Goal: Task Accomplishment & Management: Complete application form

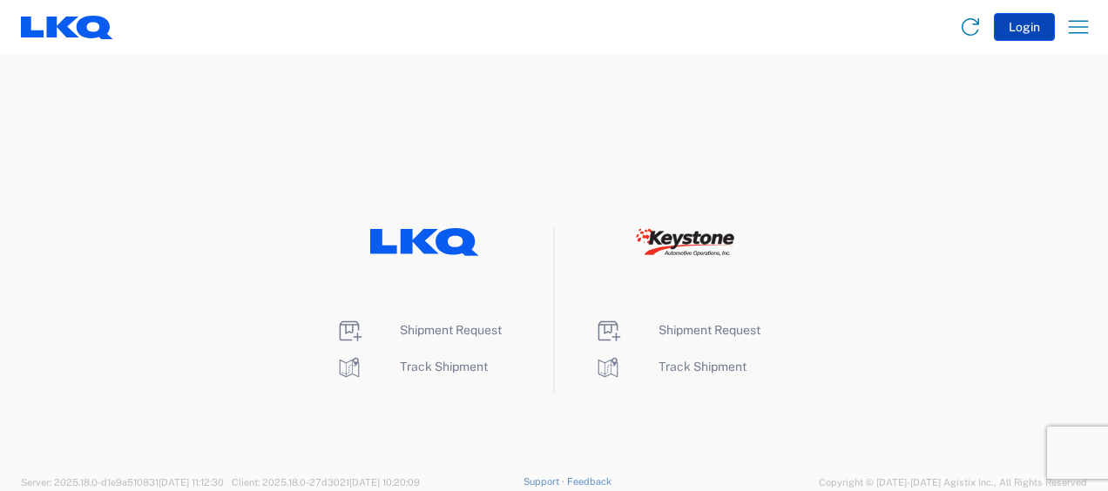
click at [1022, 27] on button "Login" at bounding box center [1024, 27] width 61 height 28
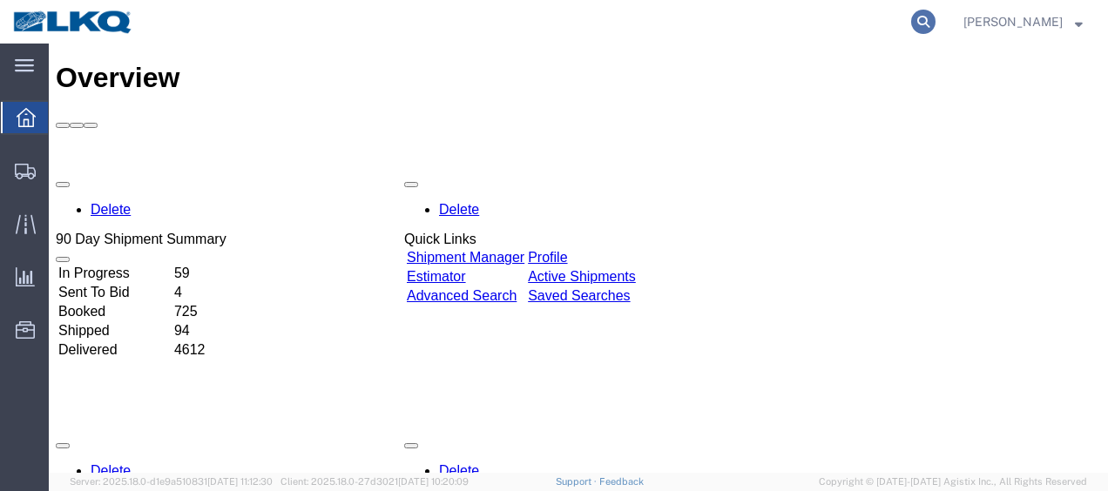
click at [930, 15] on icon at bounding box center [923, 22] width 24 height 24
click at [651, 34] on input "search" at bounding box center [647, 22] width 530 height 42
type input "56767182"
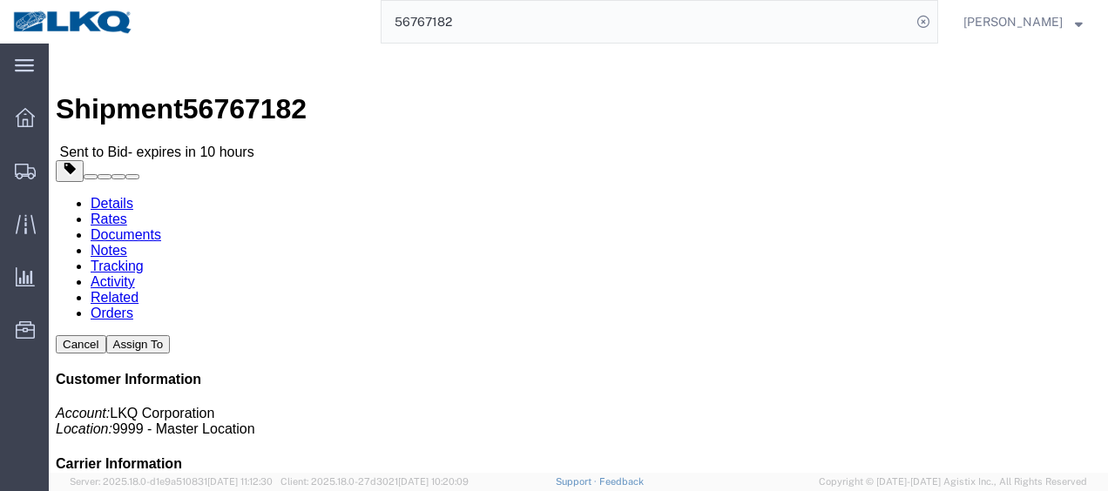
click link "Documents"
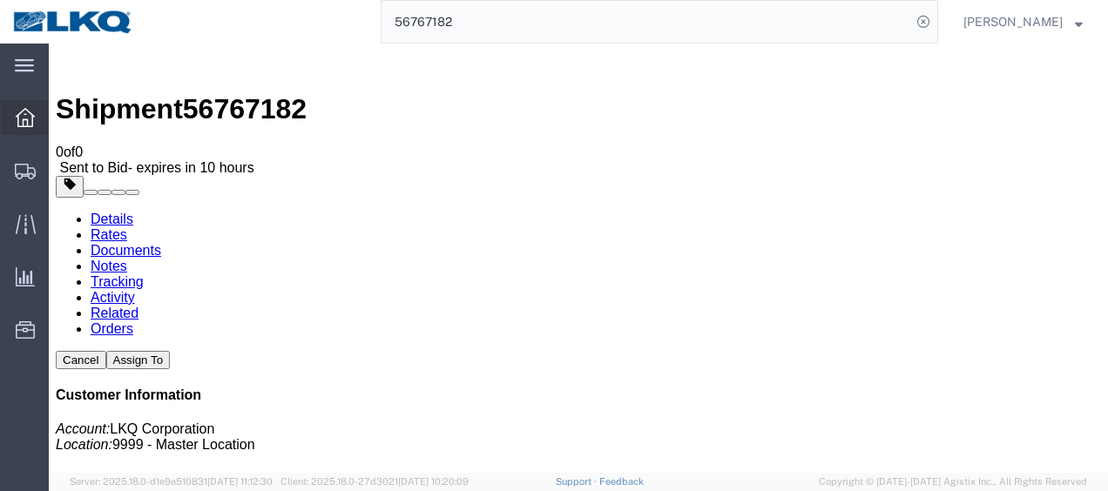
click at [16, 118] on icon at bounding box center [25, 117] width 19 height 19
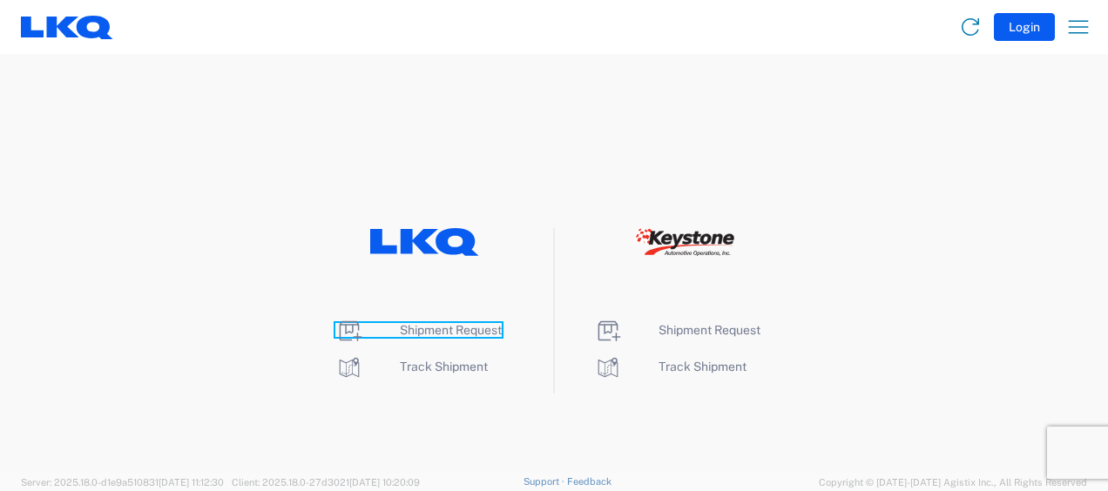
click at [485, 331] on span "Shipment Request" at bounding box center [451, 330] width 102 height 14
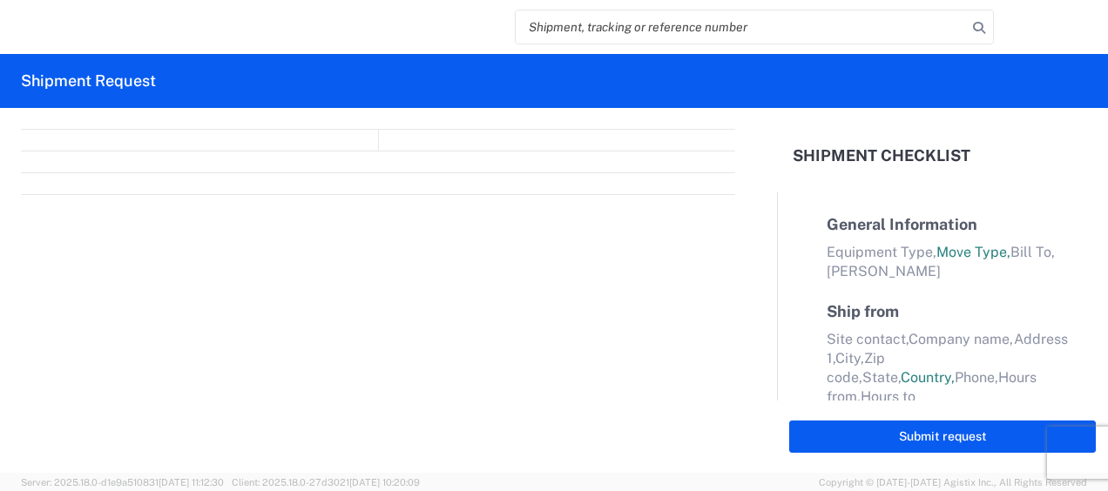
select select "FULL"
select select "LBS"
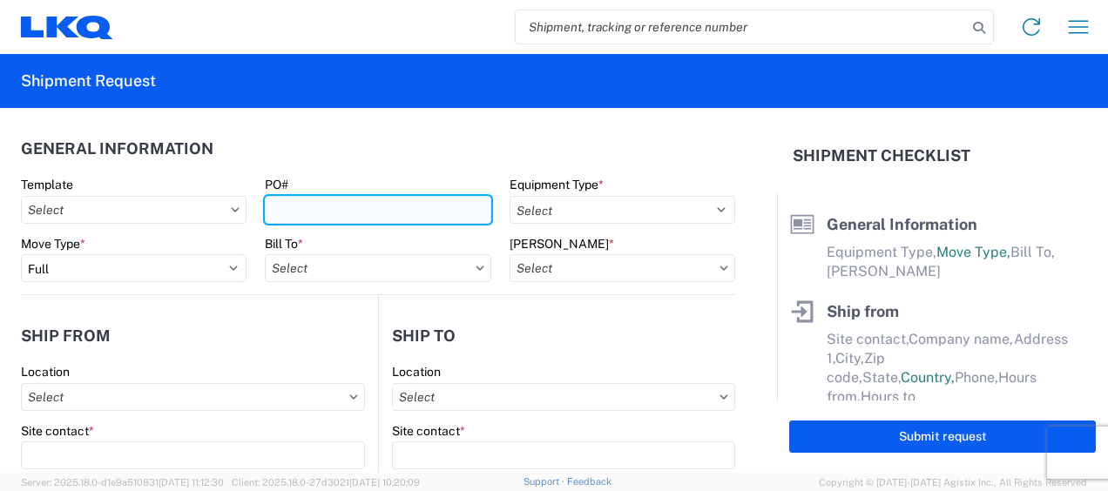
click at [391, 202] on input "PO#" at bounding box center [378, 210] width 226 height 28
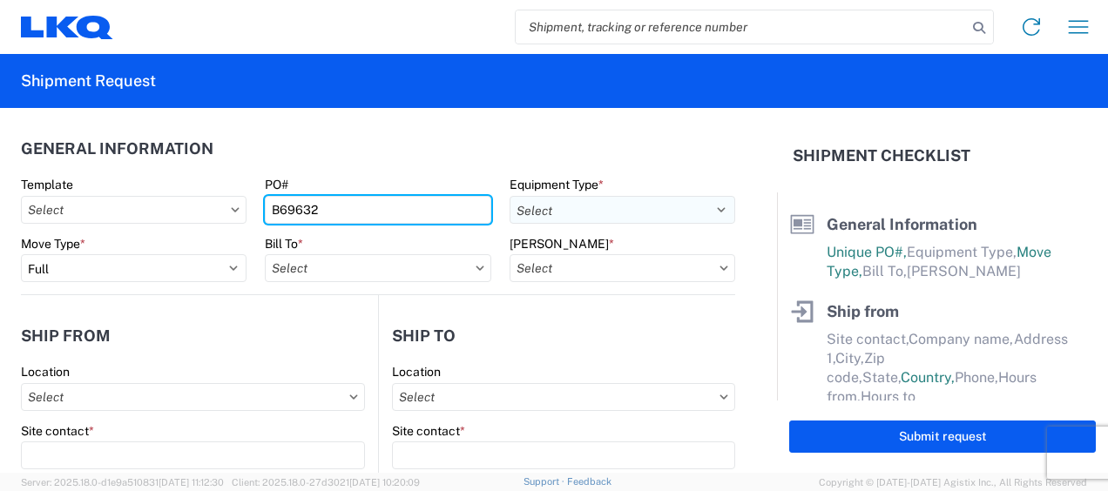
type input "B69632"
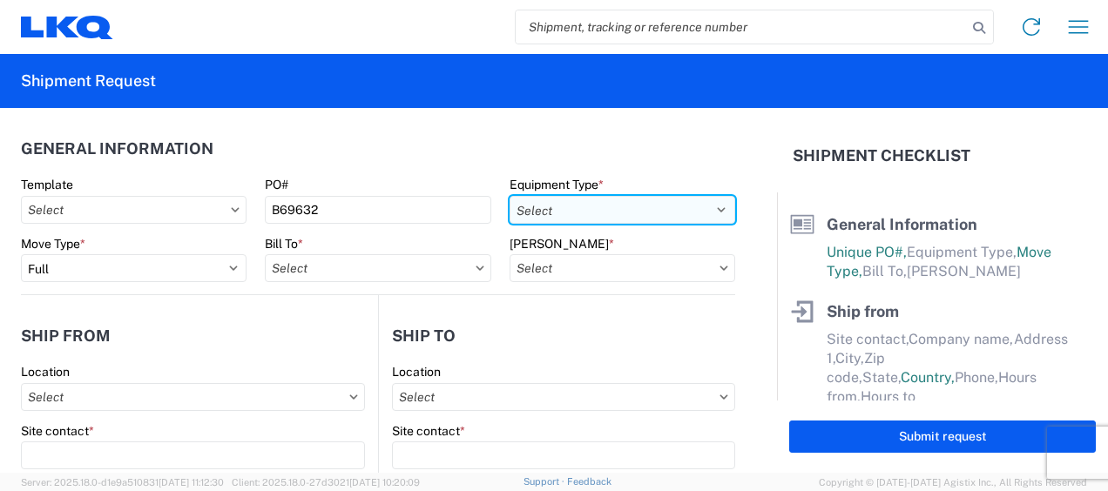
click at [550, 203] on select "Select 53’ Dry Van Flatbed Dropdeck (van) Lowboy (flatbed) Rail" at bounding box center [623, 210] width 226 height 28
select select "STDV"
click at [510, 196] on select "Select 53’ Dry Van Flatbed Dropdeck (van) Lowboy (flatbed) Rail" at bounding box center [623, 210] width 226 height 28
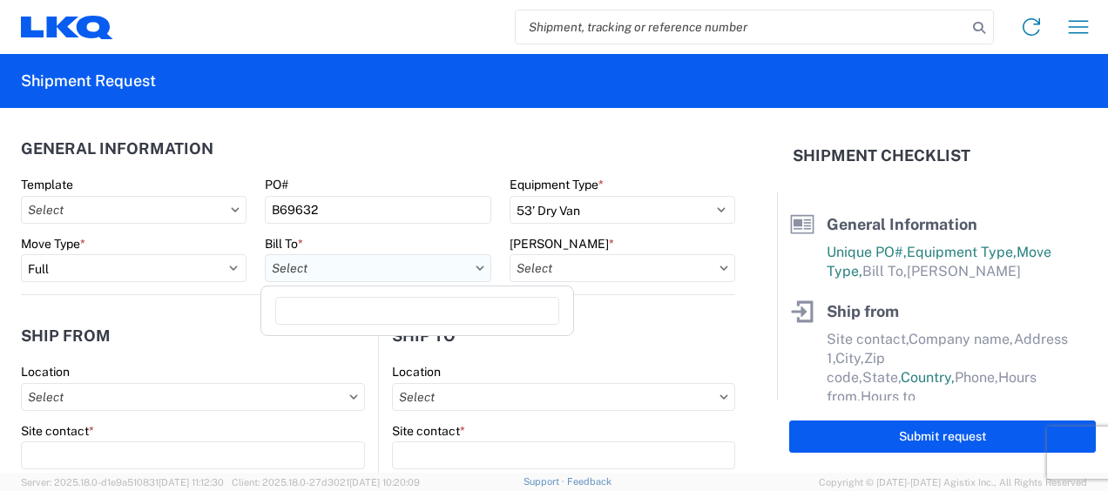
click at [309, 267] on input "Bill To *" at bounding box center [378, 268] width 226 height 28
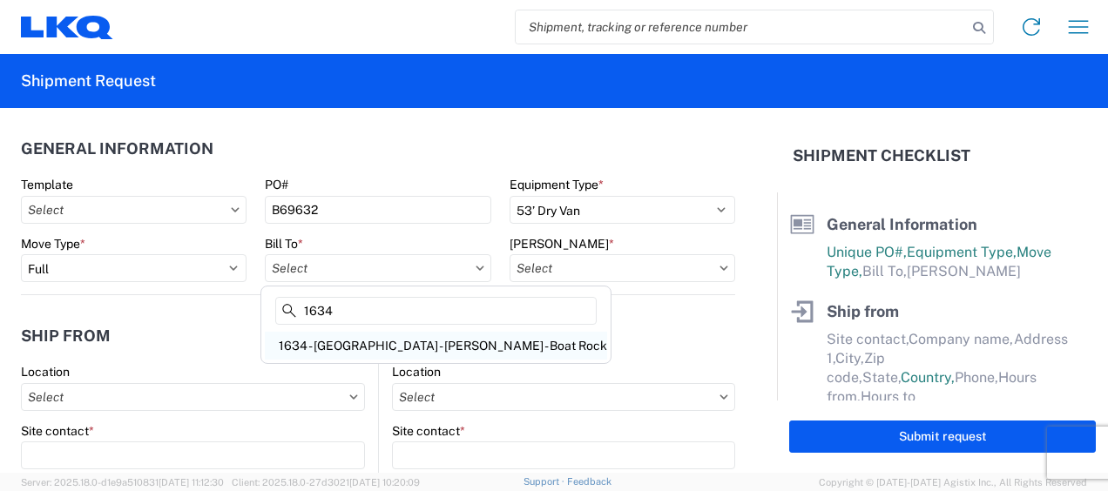
type input "1634"
click at [318, 338] on div "1634 - Atlanta - Knopf - Boat Rock" at bounding box center [436, 346] width 342 height 28
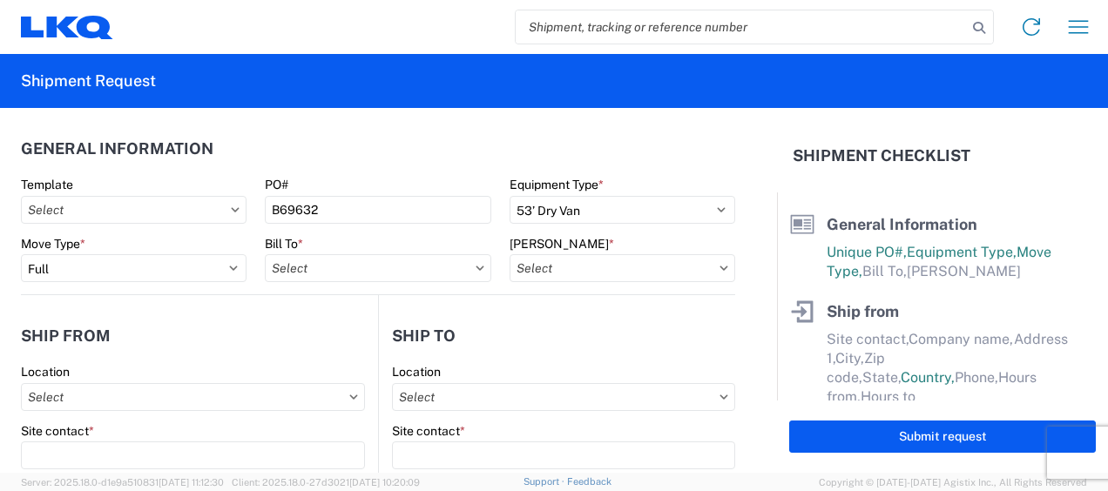
type input "1634 - Atlanta - Knopf - Boat Rock"
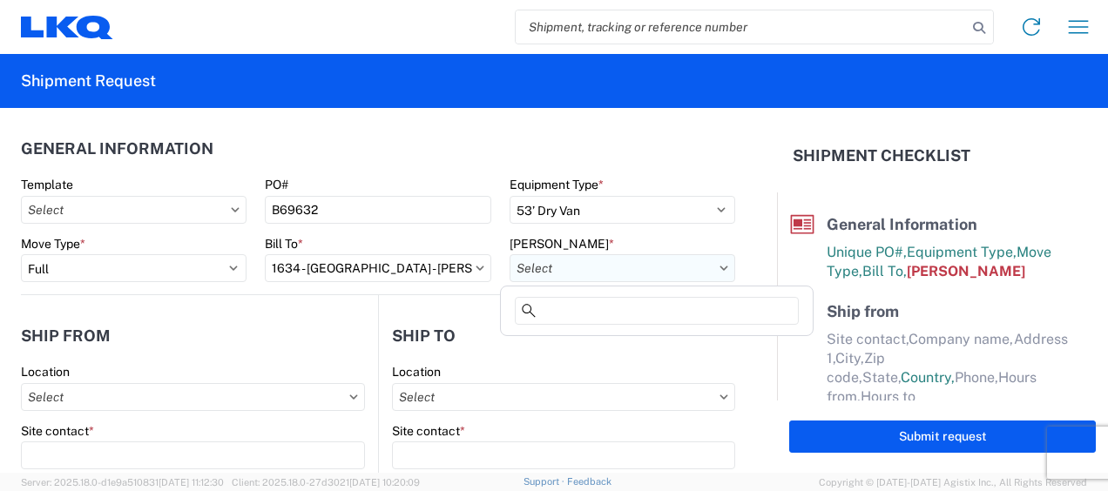
click at [570, 272] on input "Bill Code *" at bounding box center [623, 268] width 226 height 28
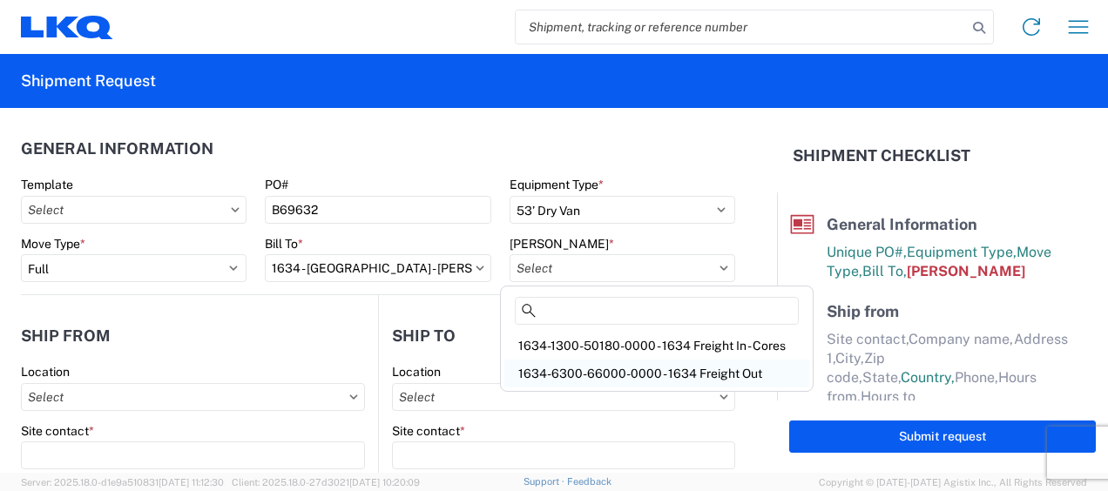
click at [572, 365] on div "1634-6300-66000-0000 - 1634 Freight Out" at bounding box center [656, 374] width 305 height 28
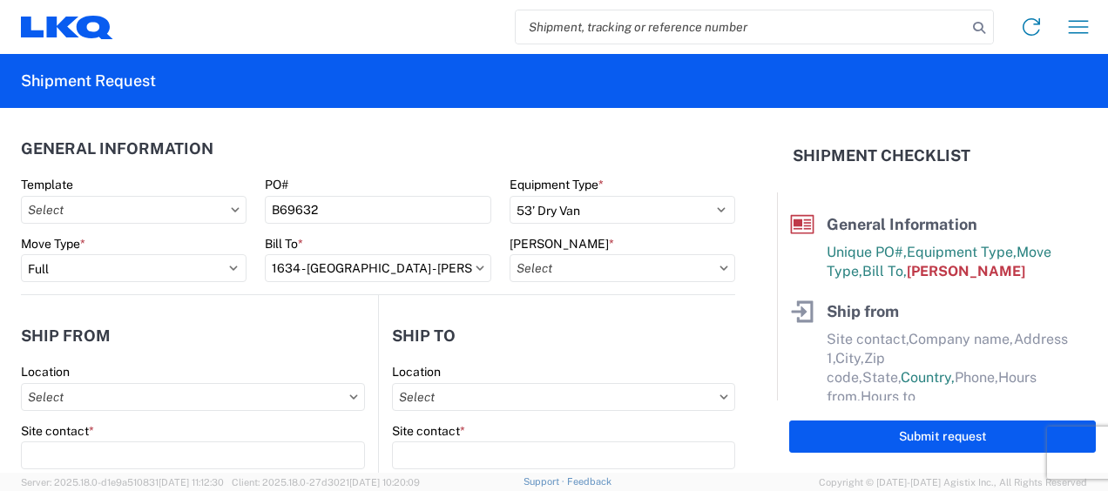
type input "1634-6300-66000-0000 - 1634 Freight Out"
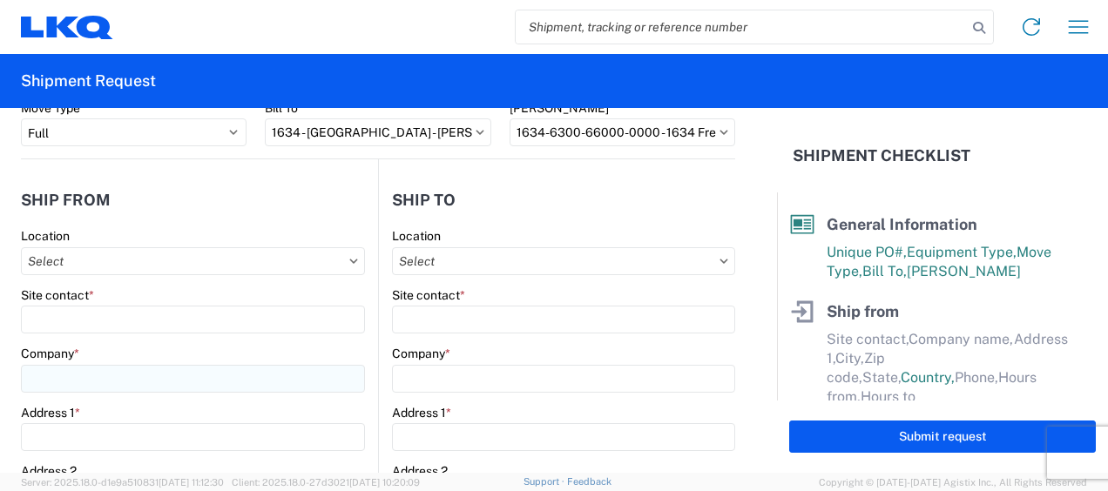
scroll to position [145, 0]
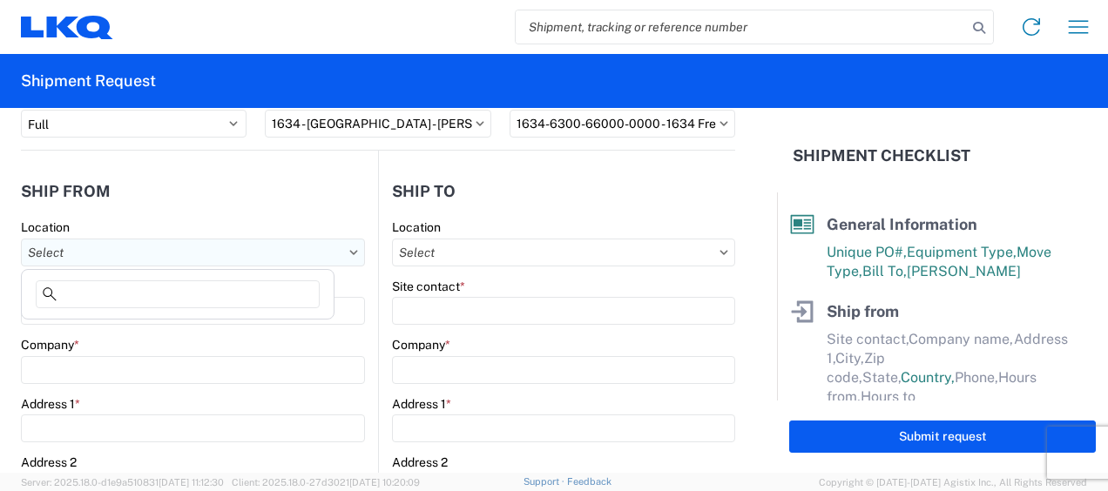
click at [192, 251] on input "Location" at bounding box center [193, 253] width 344 height 28
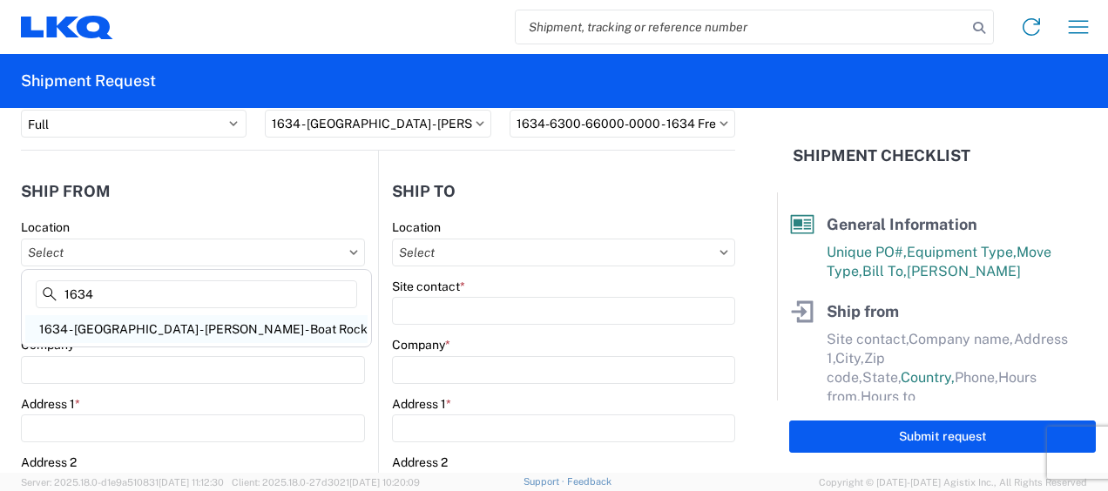
type input "1634"
click at [129, 325] on div "1634 - Atlanta - Knopf - Boat Rock" at bounding box center [196, 329] width 342 height 28
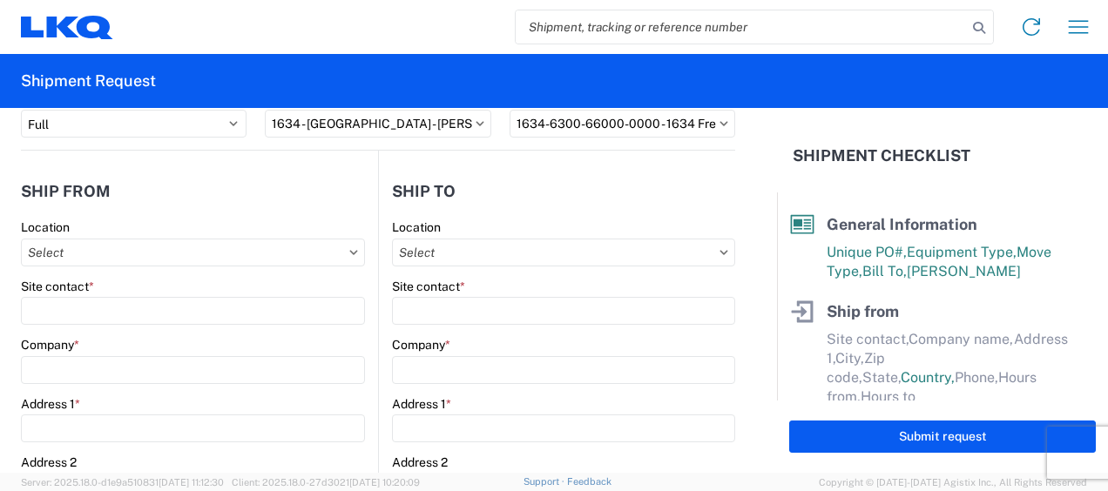
type input "1634 - Atlanta - Knopf - Boat Rock"
type input "LKQ Corporation"
type input "6320 Boat Rock Blvd SW"
type input "Atlanta"
type input "30336"
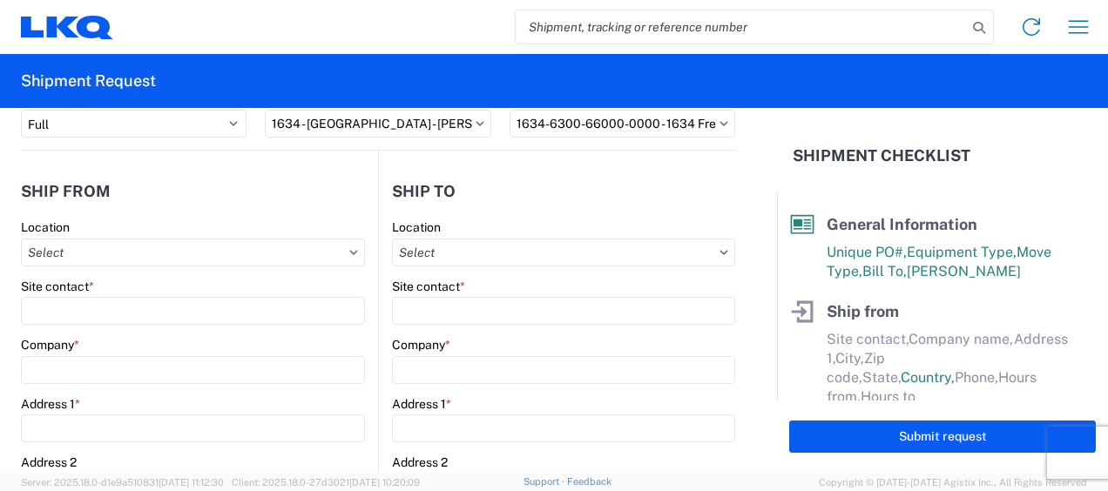
select select "GA"
select select "US"
type input "678-399-8501"
type input "00:00"
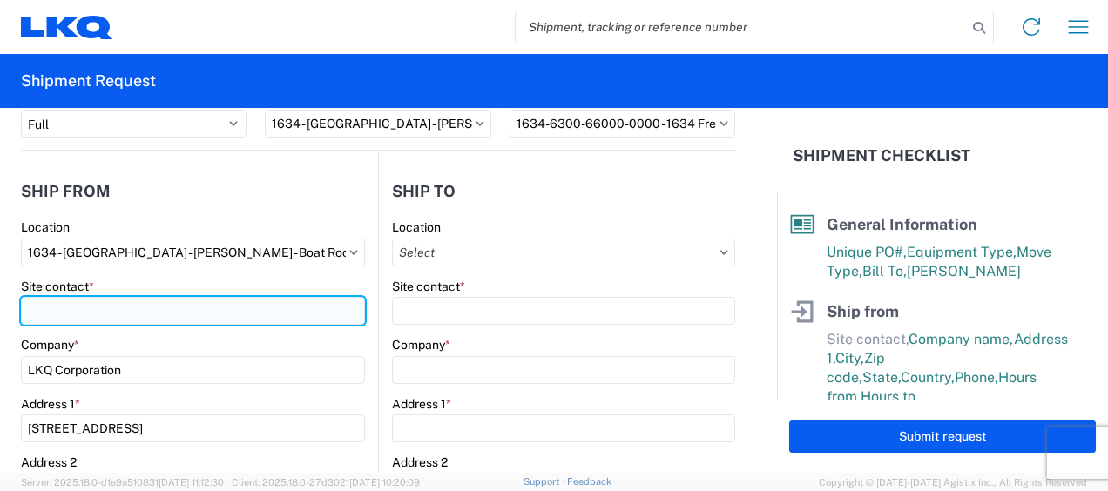
click at [134, 316] on input "Site contact *" at bounding box center [193, 311] width 344 height 28
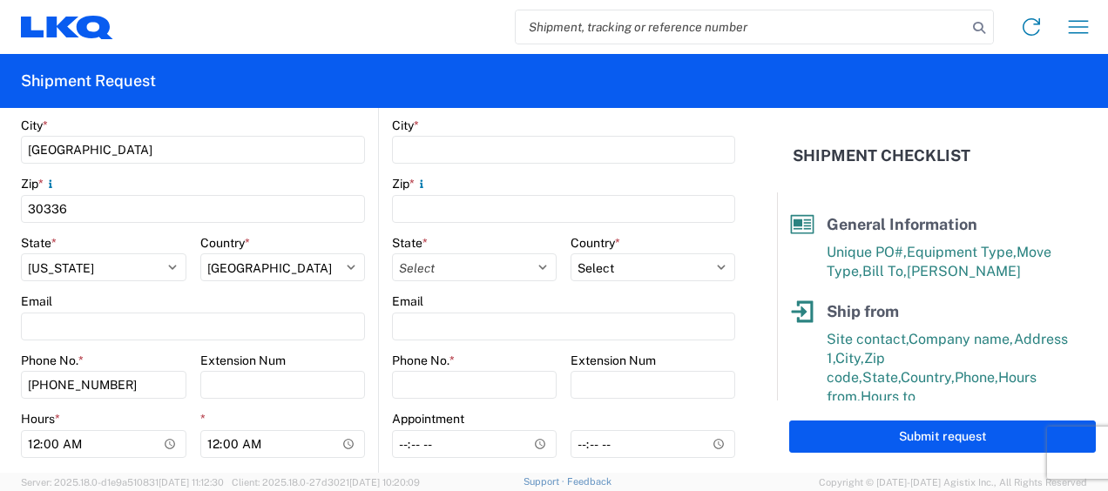
scroll to position [580, 0]
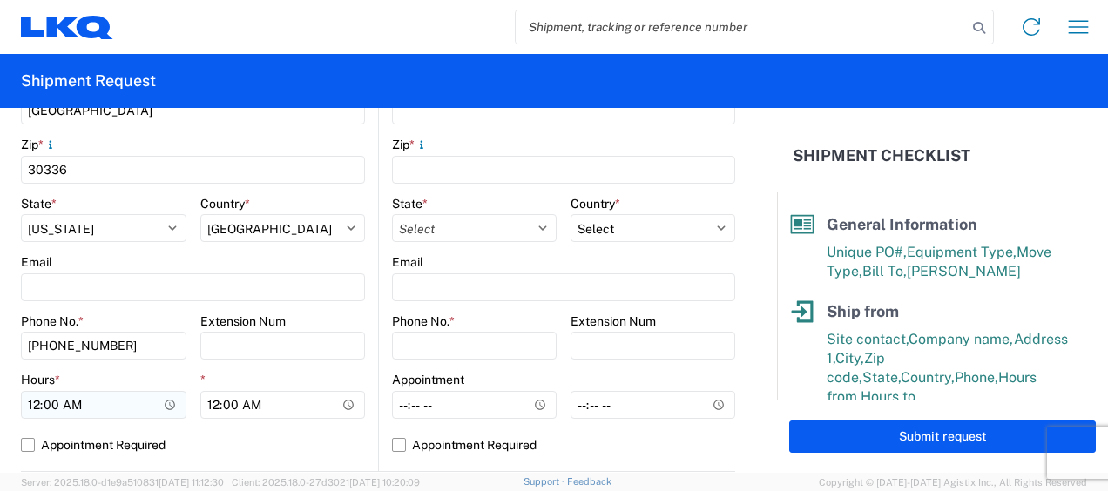
type input "David Crane"
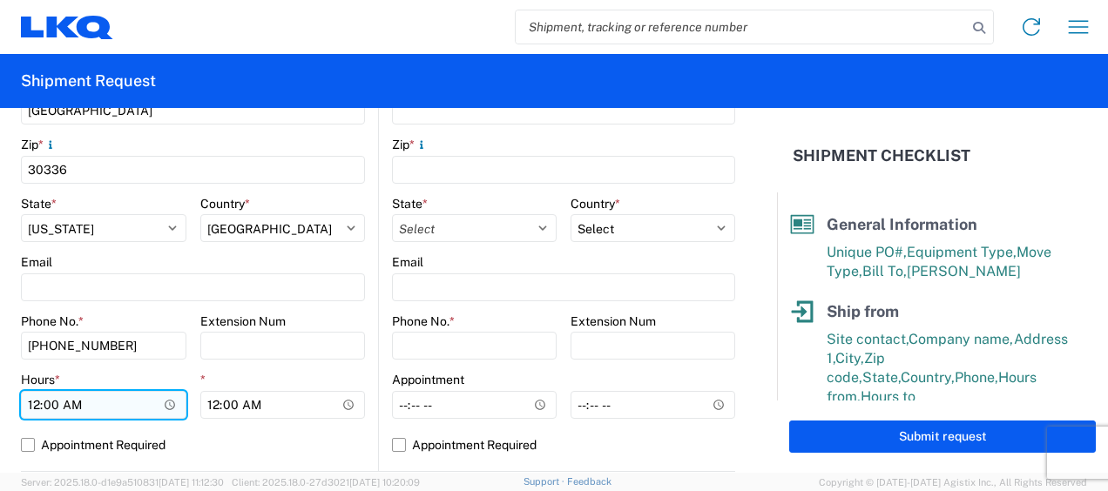
click at [36, 397] on input "00:00" at bounding box center [103, 405] width 165 height 28
type input "07:00"
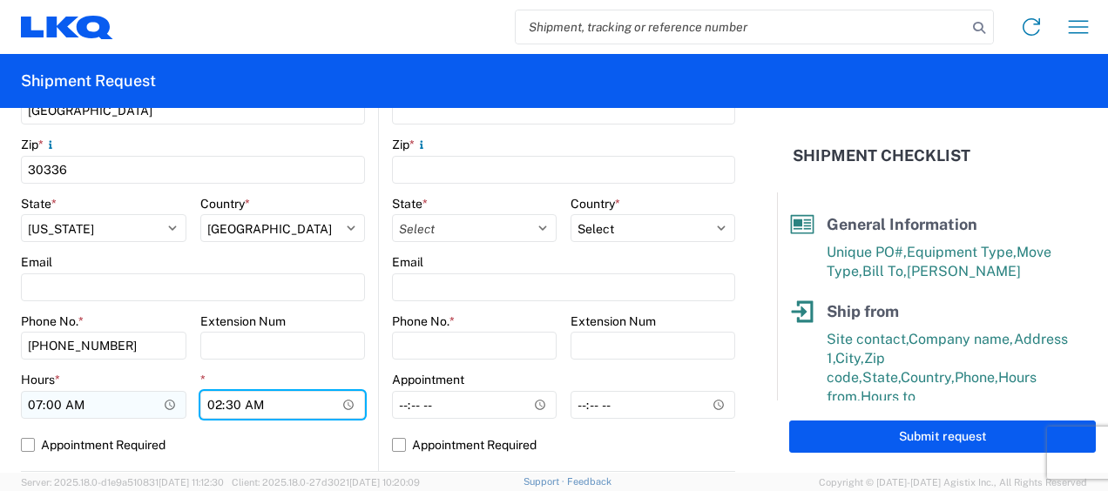
type input "14:30"
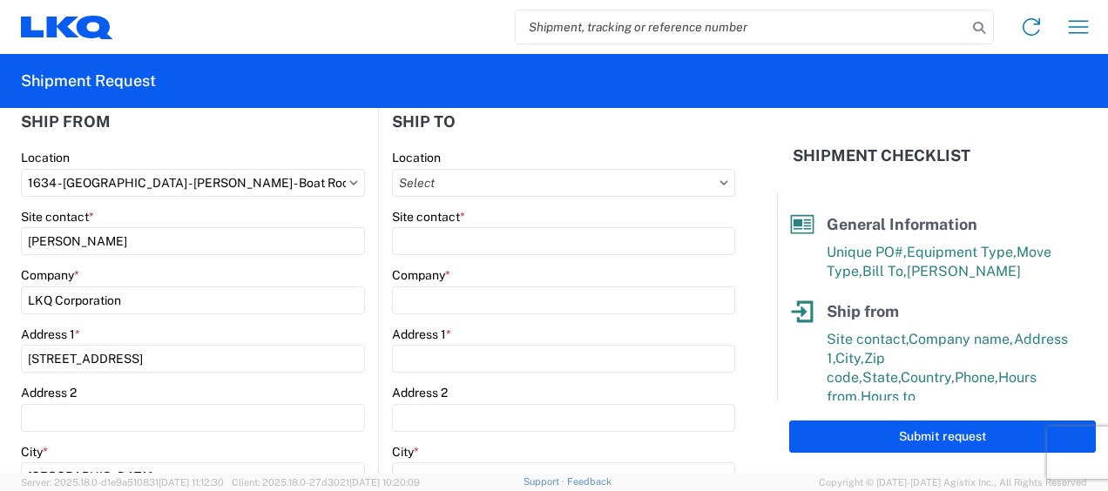
scroll to position [145, 0]
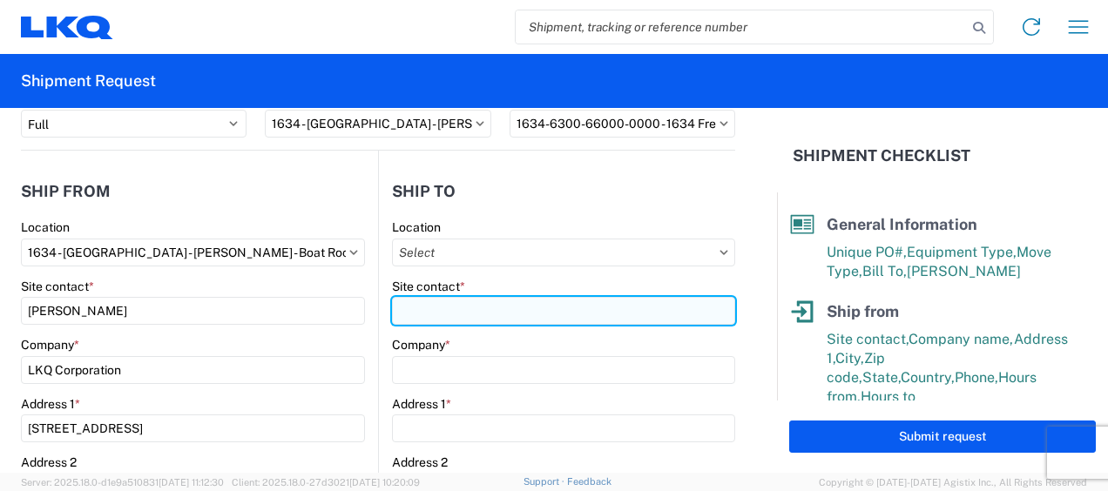
click at [413, 300] on input "Site contact *" at bounding box center [563, 311] width 343 height 28
type input "a"
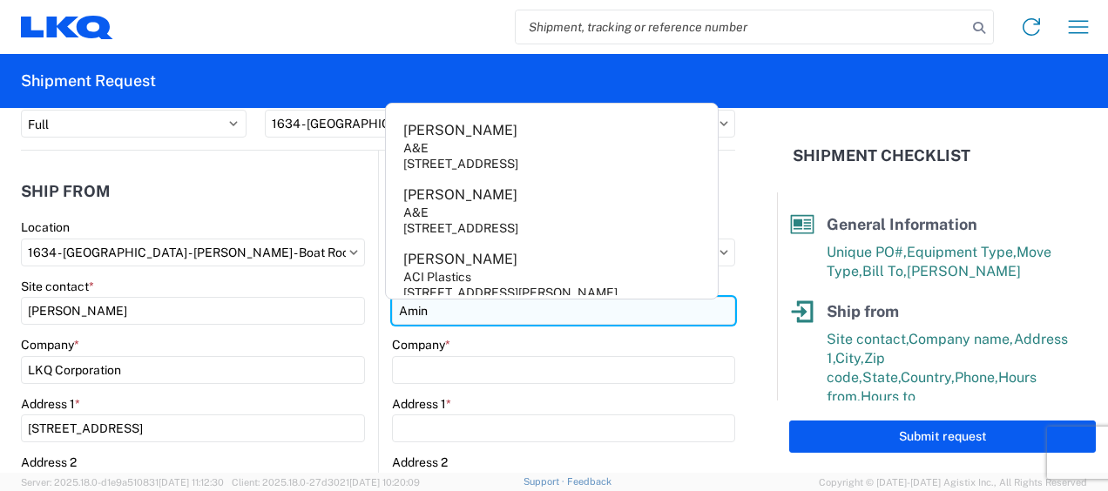
type input "Amin"
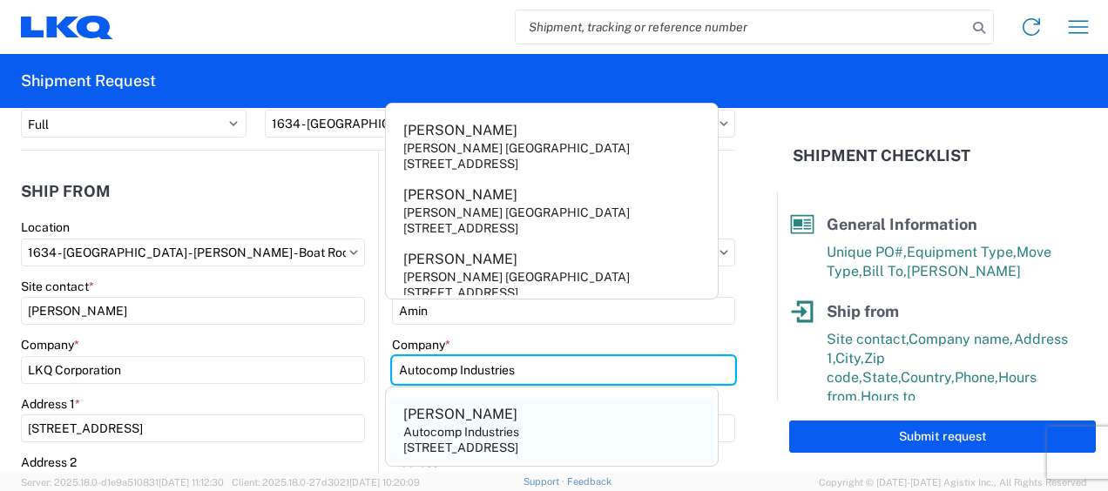
type input "Autocomp Industries"
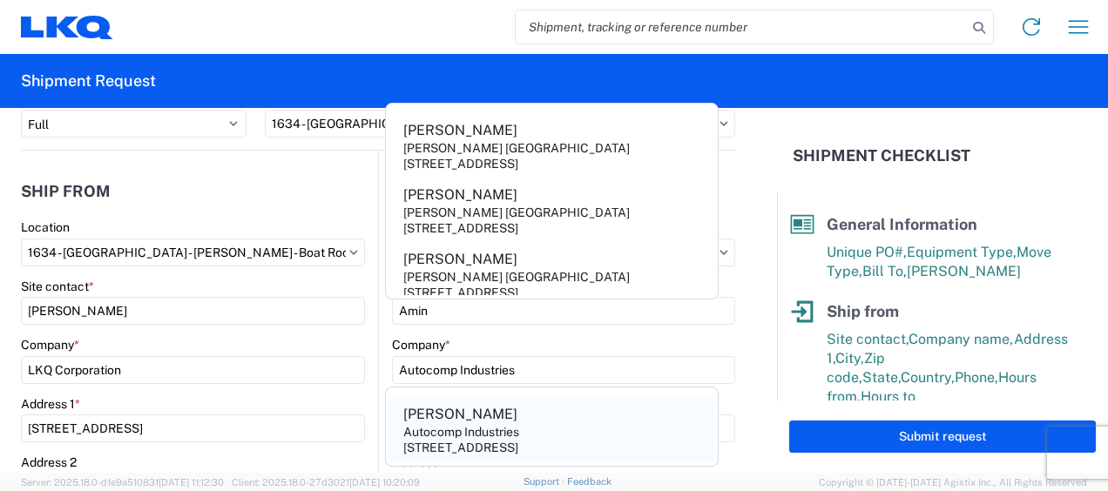
click at [443, 427] on div "Autocomp Industries" at bounding box center [461, 432] width 116 height 16
type input "Joseph Nopor"
type input "8515 North Freeway"
type input "Houston"
type input "77037"
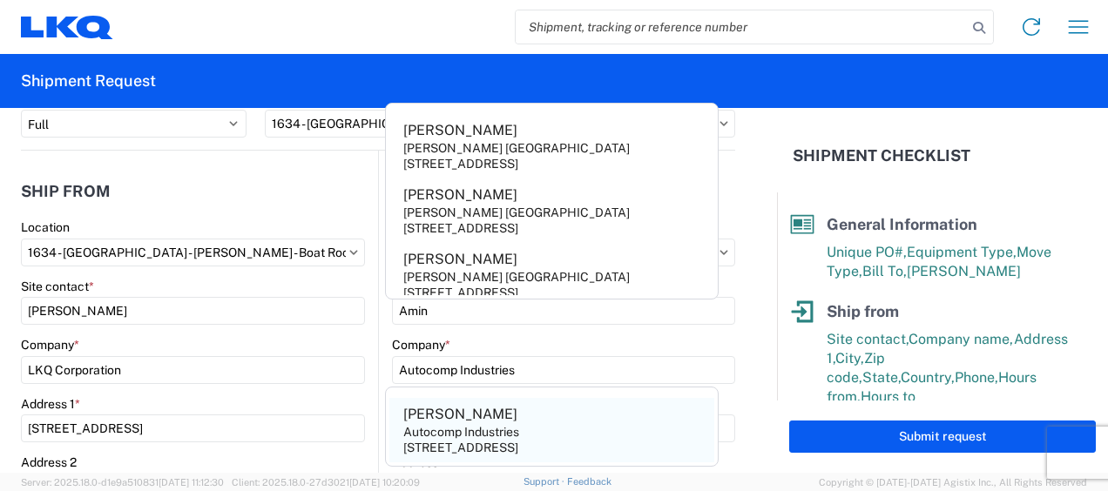
select select "TX"
select select "US"
type input "281-447-9800"
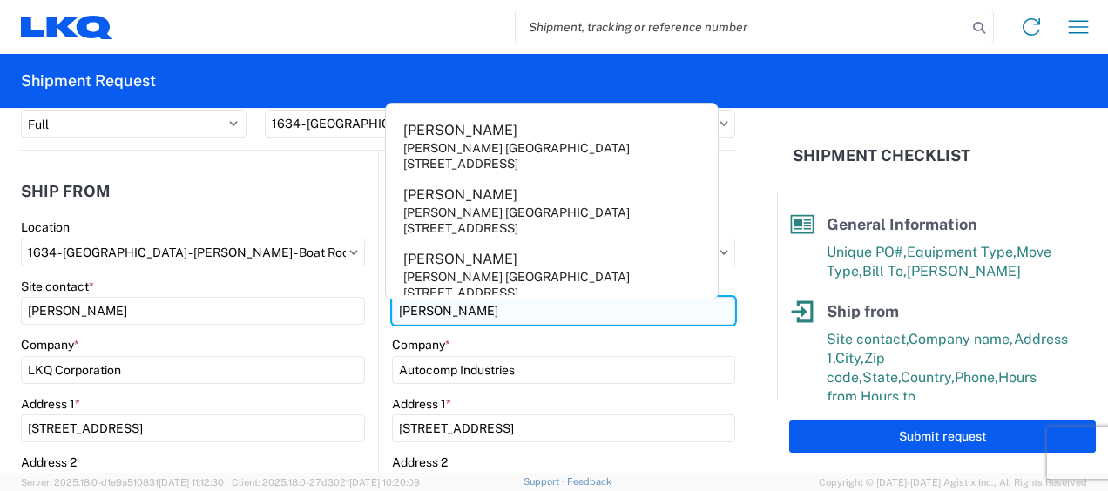
click at [507, 319] on input "Joseph Nopor" at bounding box center [563, 311] width 343 height 28
drag, startPoint x: 502, startPoint y: 315, endPoint x: 318, endPoint y: 316, distance: 183.8
type input "Amin"
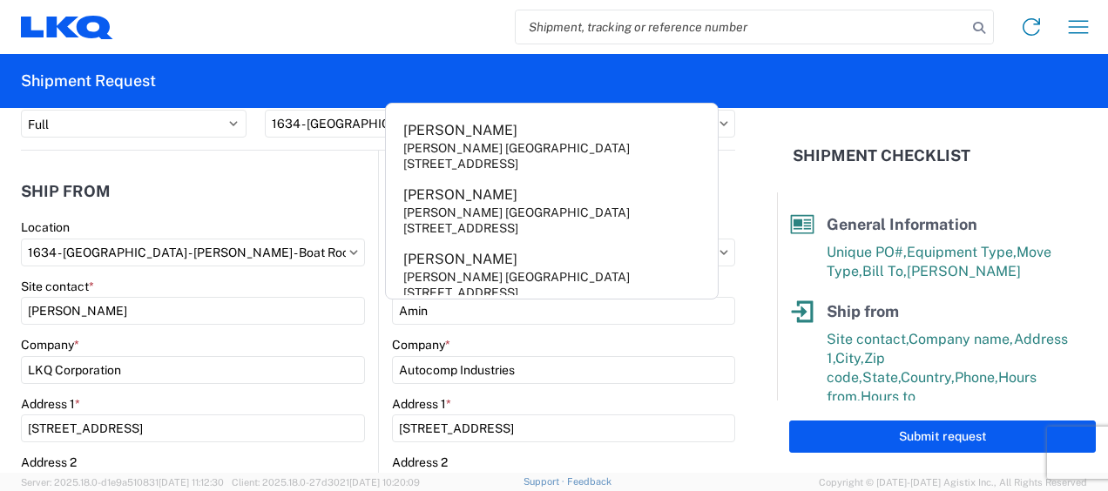
click at [690, 344] on div "Company *" at bounding box center [563, 345] width 343 height 16
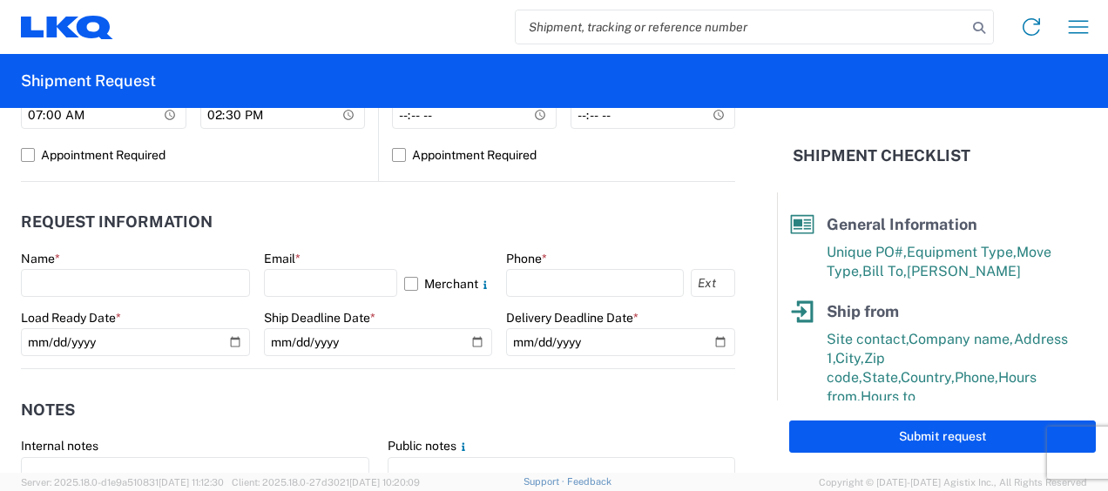
scroll to position [871, 0]
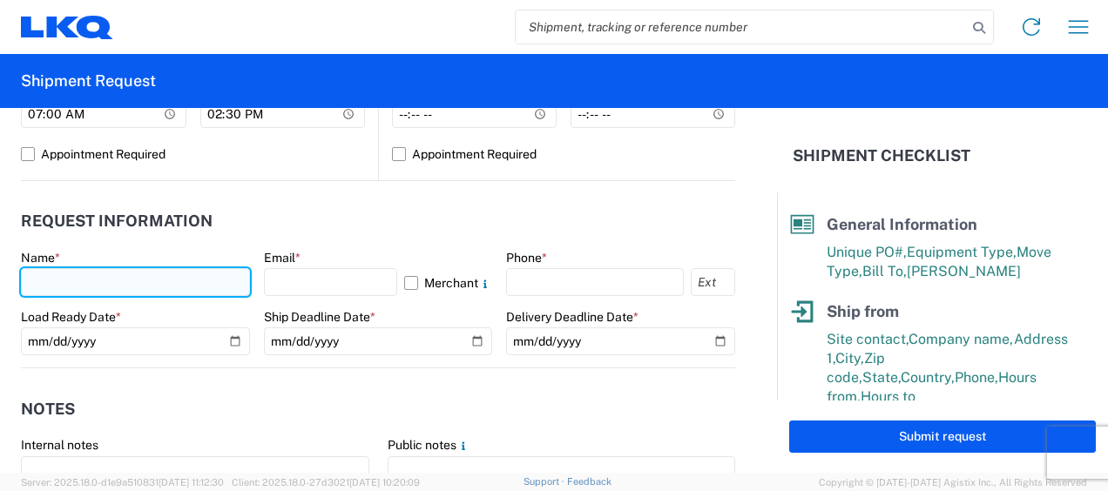
click at [106, 286] on input "text" at bounding box center [135, 282] width 229 height 28
type input "Yolanda Cuapio Coronel"
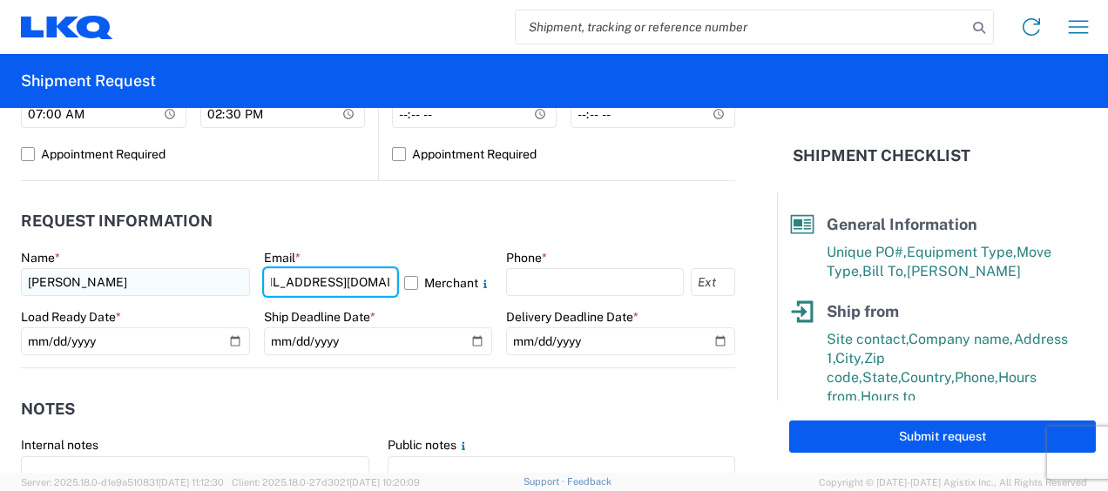
scroll to position [0, 50]
type input "ycuapiocoronel@lkqcorp.com"
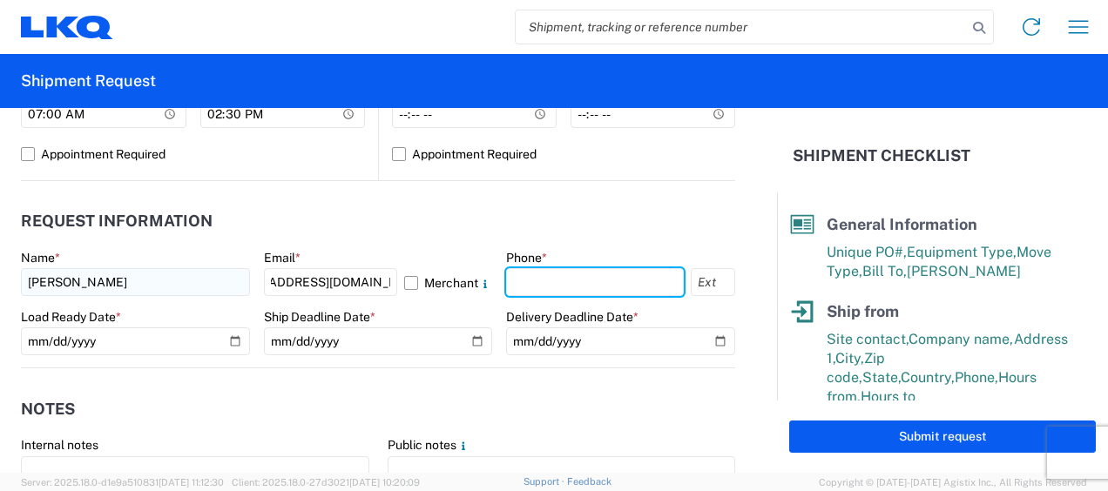
scroll to position [0, 0]
type input "6783998501"
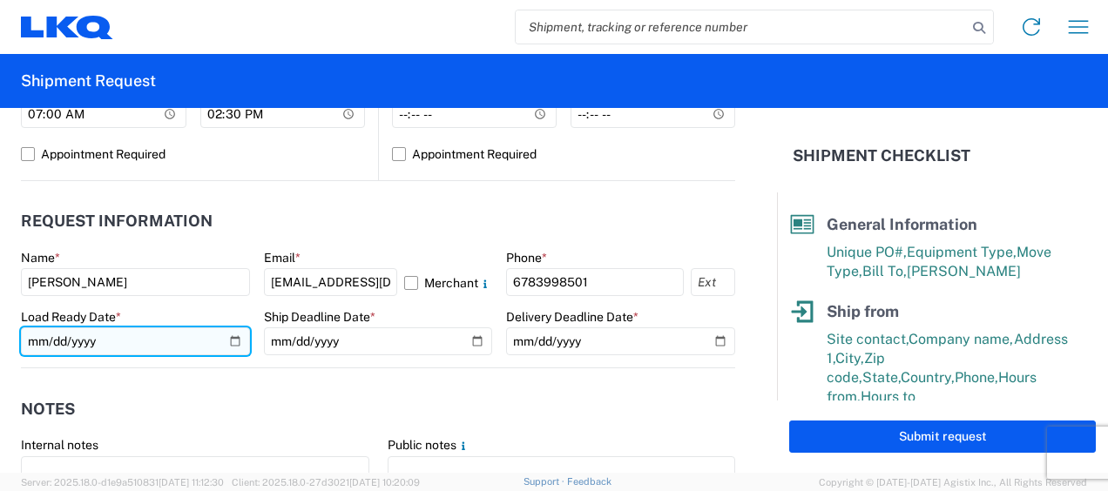
click at [235, 345] on input "date" at bounding box center [135, 341] width 229 height 28
type input "2025-09-11"
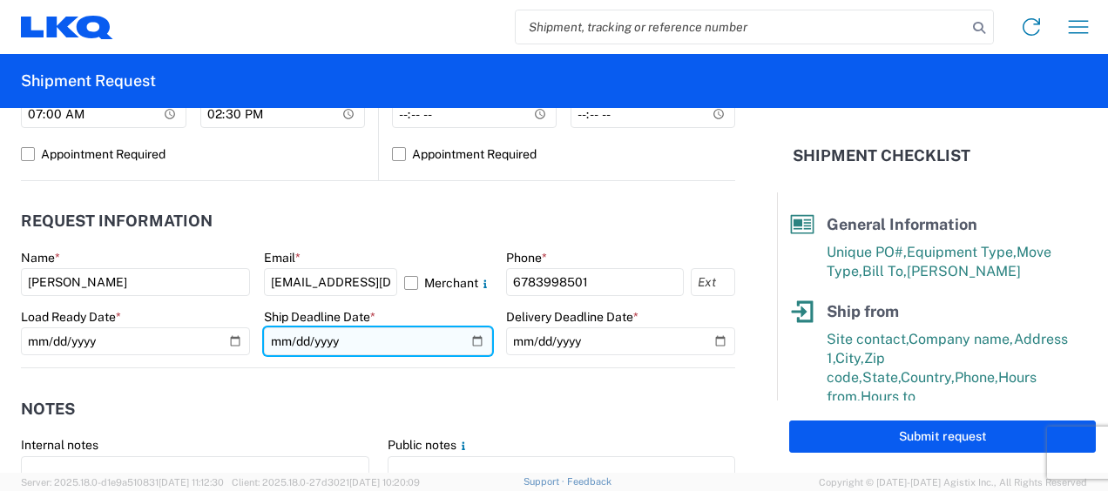
click at [467, 342] on input "date" at bounding box center [378, 341] width 229 height 28
type input "2025-09-11"
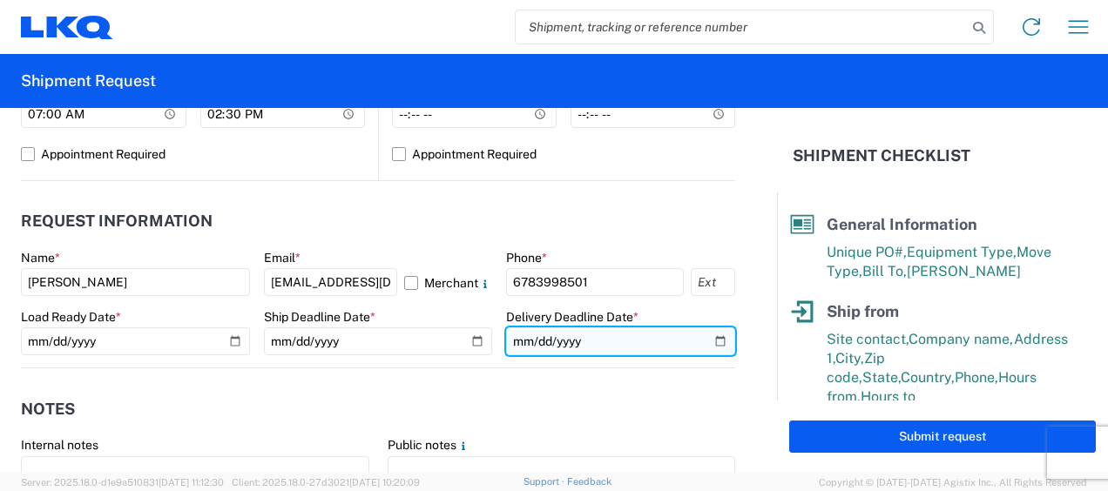
click at [707, 333] on input "date" at bounding box center [620, 341] width 229 height 28
type input "2025-09-11"
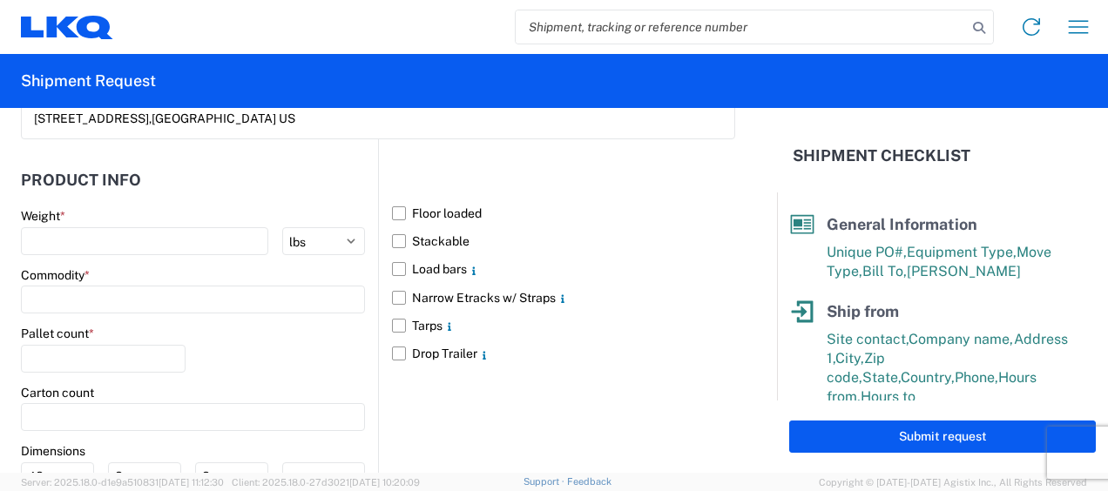
scroll to position [1597, 0]
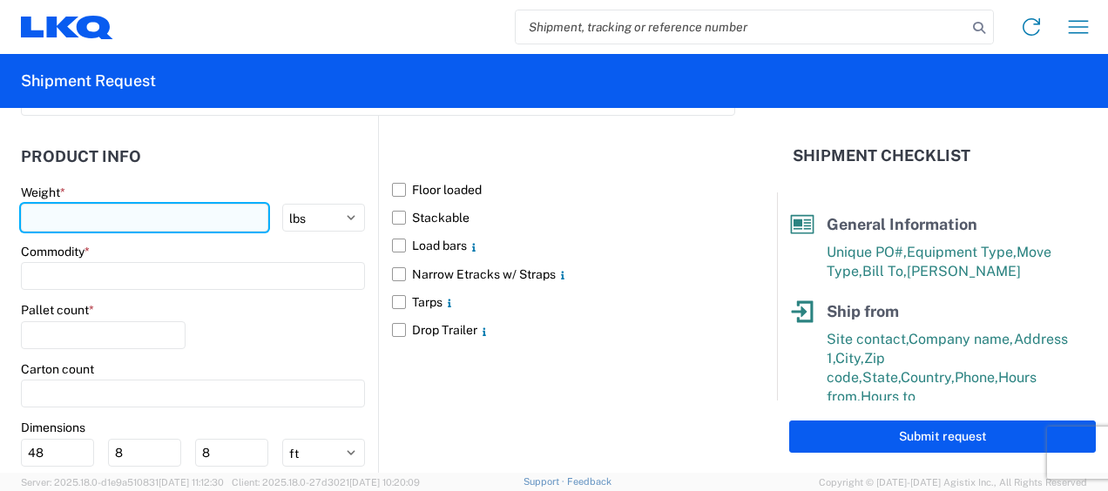
click at [138, 206] on input "number" at bounding box center [144, 218] width 247 height 28
type input "27942"
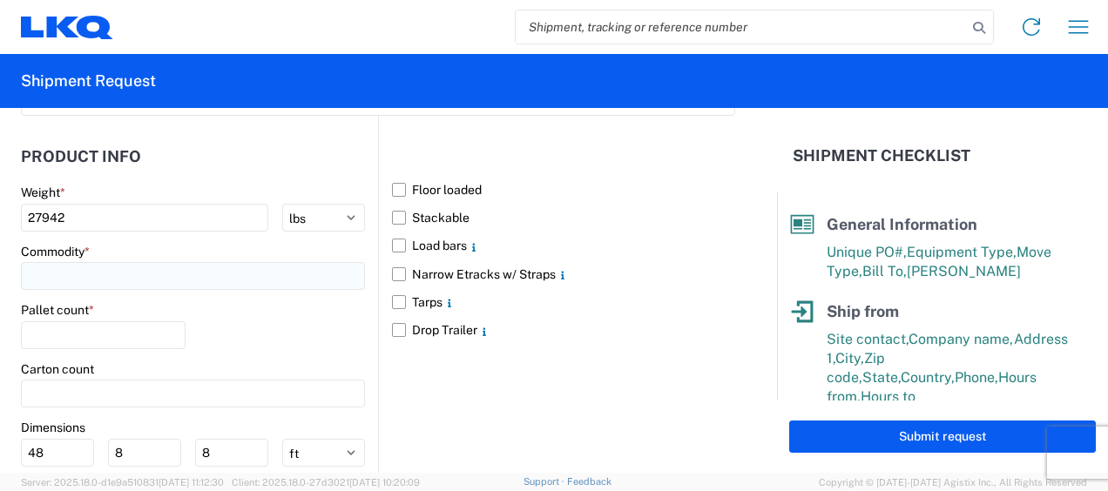
click at [123, 268] on input at bounding box center [193, 276] width 344 height 28
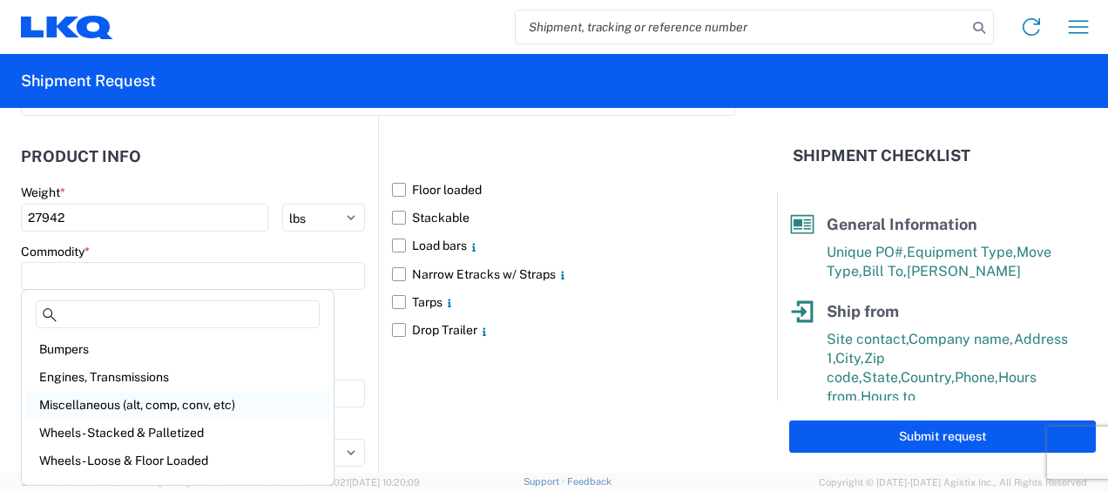
click at [103, 401] on div "Miscellaneous (alt, comp, conv, etc)" at bounding box center [177, 405] width 305 height 28
type input "Miscellaneous (alt, comp, conv, etc)"
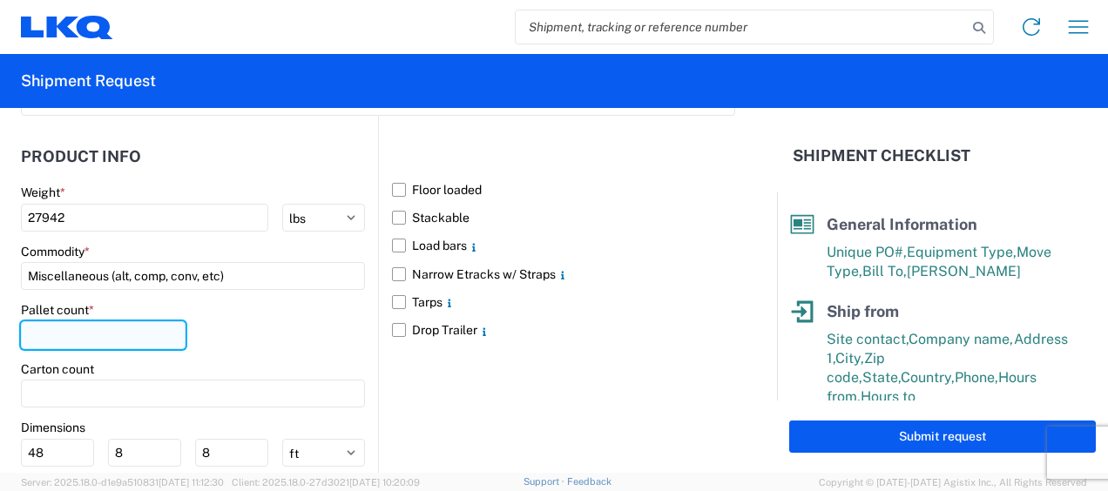
click at [94, 321] on input "number" at bounding box center [103, 335] width 165 height 28
type input "28"
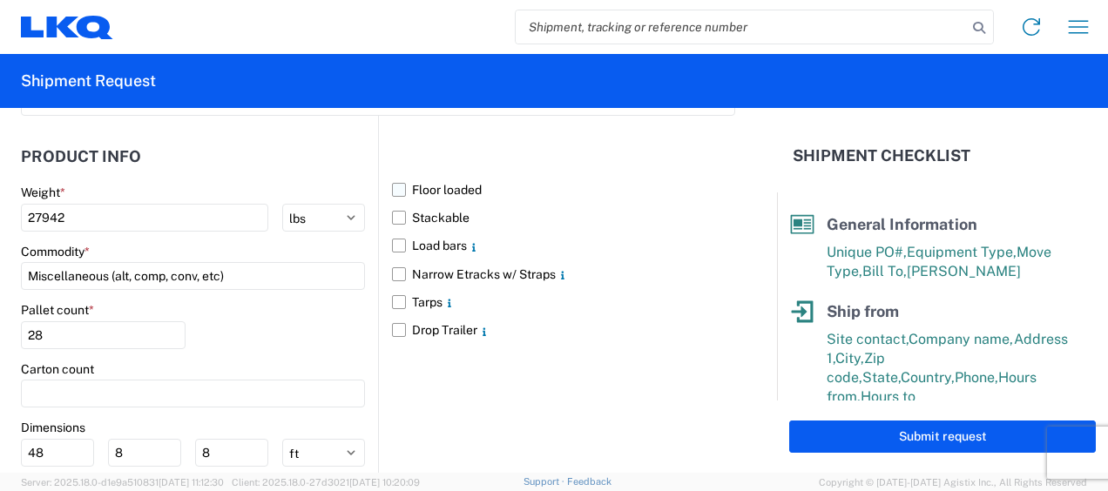
click at [395, 185] on label "Floor loaded" at bounding box center [563, 190] width 343 height 28
click at [0, 0] on input "Floor loaded" at bounding box center [0, 0] width 0 height 0
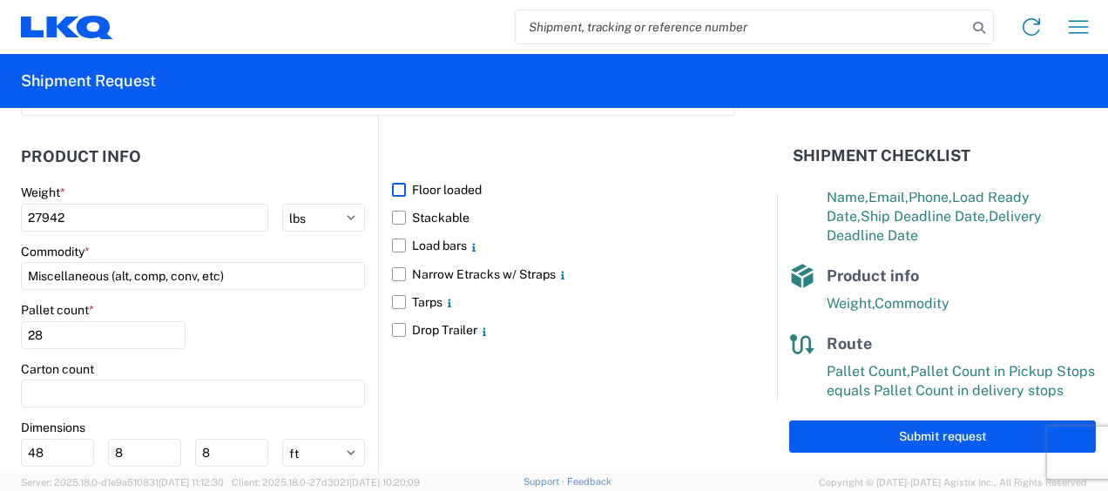
scroll to position [372, 0]
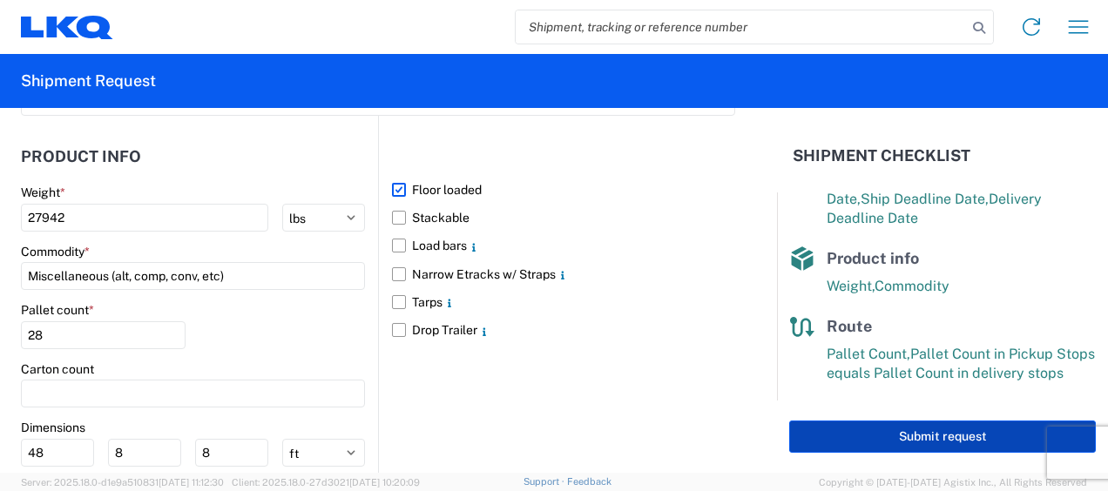
click at [899, 437] on button "Submit request" at bounding box center [942, 437] width 307 height 32
select select "GA"
select select "US"
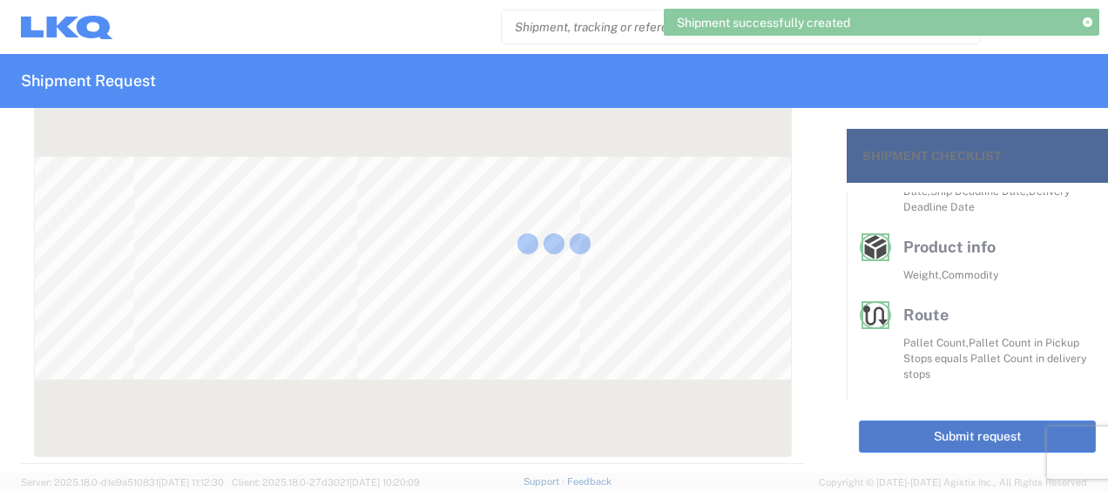
scroll to position [341, 0]
